Goal: Task Accomplishment & Management: Use online tool/utility

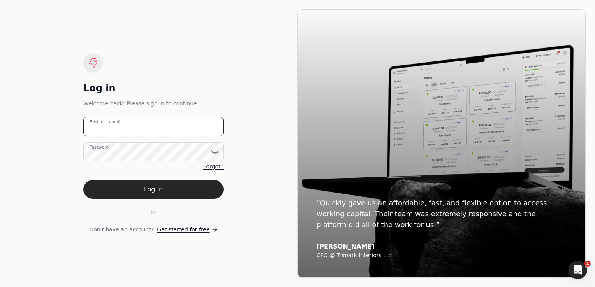
click at [156, 124] on email "Business email" at bounding box center [153, 126] width 140 height 19
type email "[PERSON_NAME][EMAIL_ADDRESS][DOMAIN_NAME]"
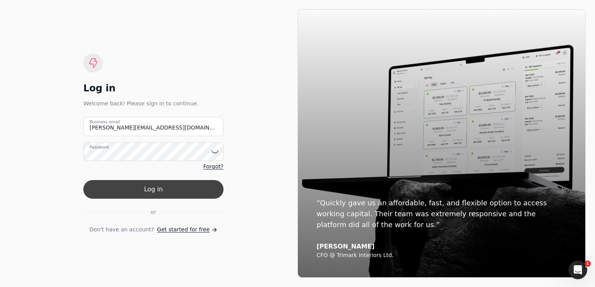
click at [160, 185] on button "Log in" at bounding box center [153, 189] width 140 height 19
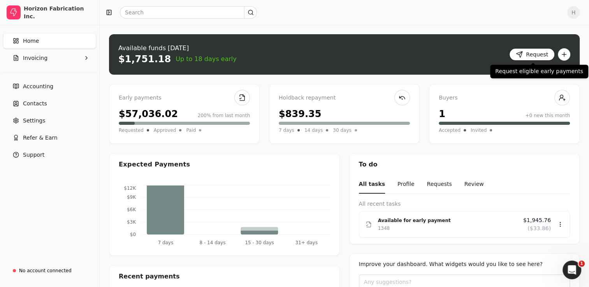
click at [538, 51] on button "Request" at bounding box center [532, 54] width 46 height 12
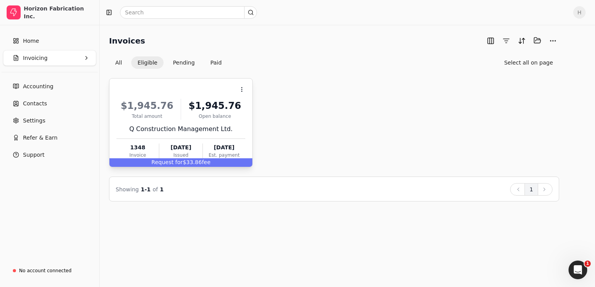
click at [175, 163] on span "Request for" at bounding box center [167, 162] width 32 height 6
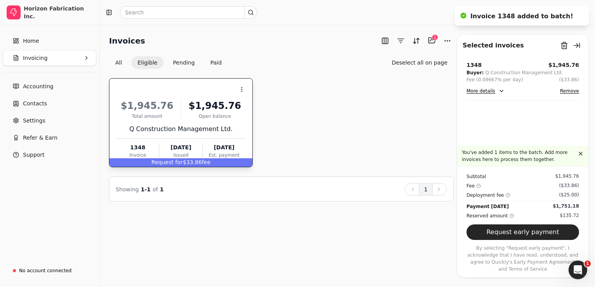
click at [526, 240] on button "Request early payment" at bounding box center [522, 233] width 113 height 16
